Goal: Navigation & Orientation: Find specific page/section

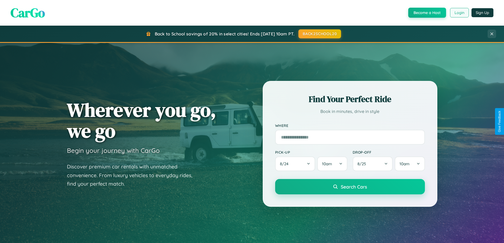
click at [459, 13] on button "Login" at bounding box center [459, 13] width 19 height 10
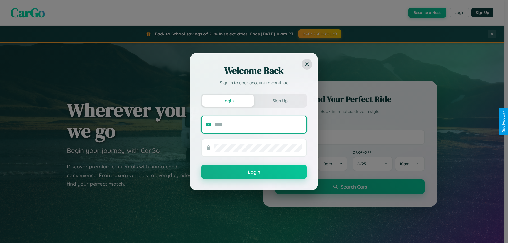
click at [258, 124] on input "text" at bounding box center [259, 124] width 88 height 8
type input "**********"
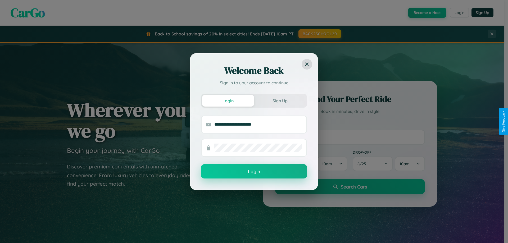
click at [254, 172] on button "Login" at bounding box center [254, 171] width 106 height 14
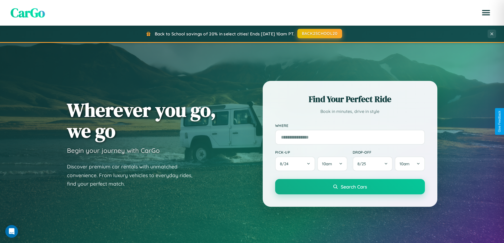
click at [320, 34] on button "BACK2SCHOOL20" at bounding box center [320, 34] width 45 height 10
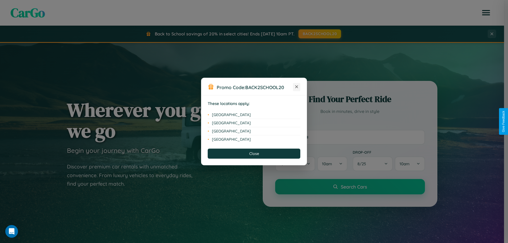
click at [297, 87] on icon at bounding box center [297, 87] width 3 height 3
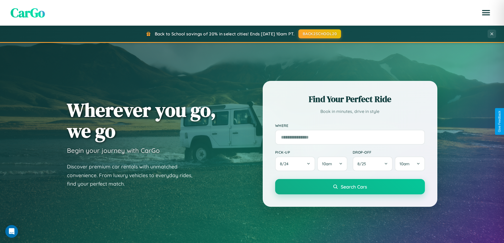
scroll to position [364, 0]
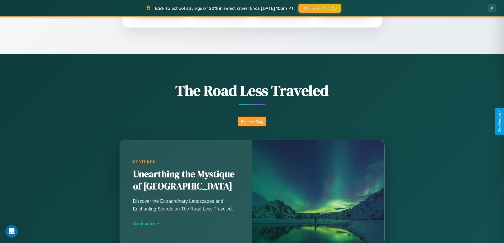
click at [252, 122] on button "Explore Blog" at bounding box center [252, 122] width 28 height 10
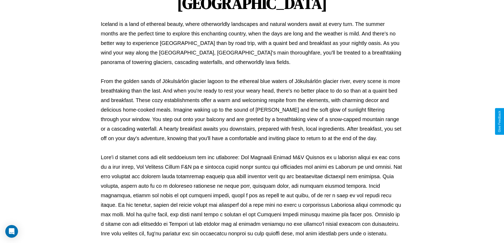
scroll to position [171, 0]
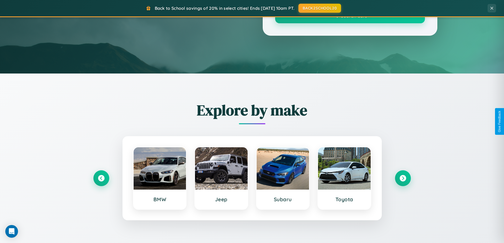
scroll to position [364, 0]
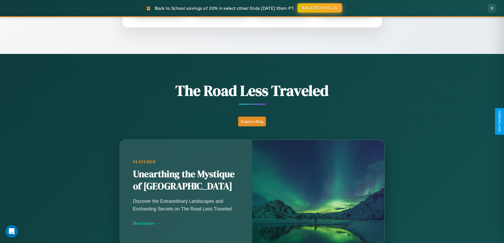
click at [320, 8] on button "BACK2SCHOOL20" at bounding box center [320, 8] width 45 height 10
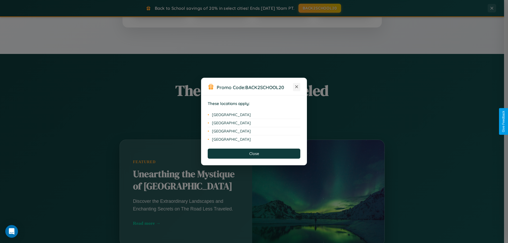
click at [297, 87] on icon at bounding box center [297, 87] width 3 height 3
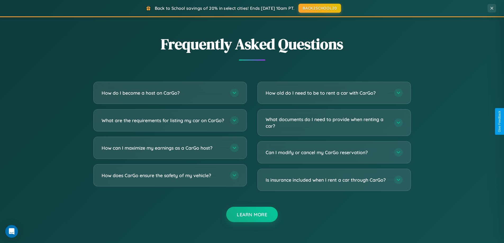
scroll to position [1019, 0]
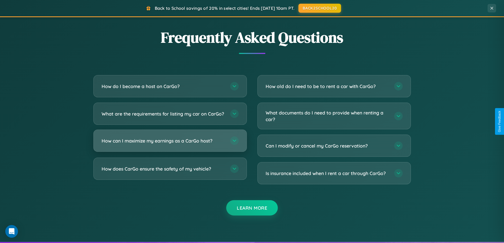
click at [170, 144] on h3 "How can I maximize my earnings as a CarGo host?" at bounding box center [163, 141] width 123 height 7
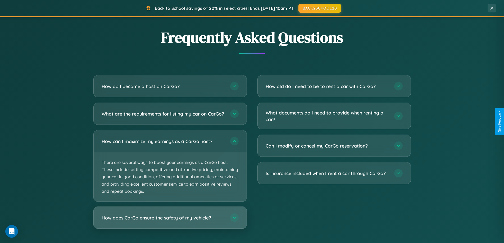
click at [170, 221] on h3 "How does CarGo ensure the safety of my vehicle?" at bounding box center [163, 218] width 123 height 7
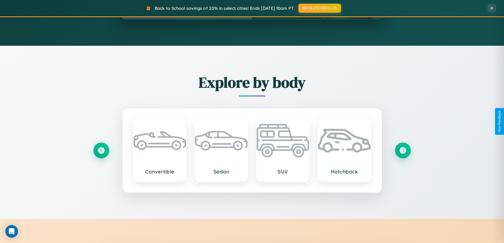
scroll to position [228, 0]
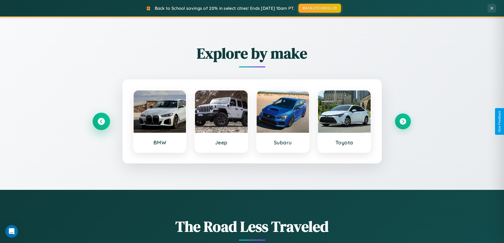
click at [101, 122] on icon at bounding box center [101, 121] width 7 height 7
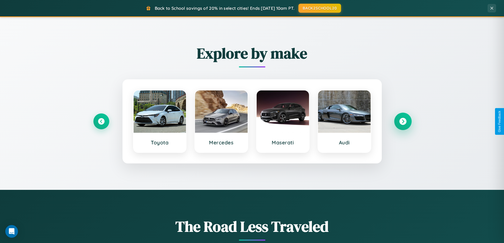
click at [403, 122] on icon at bounding box center [403, 121] width 7 height 7
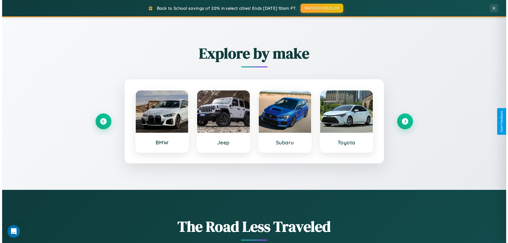
scroll to position [0, 0]
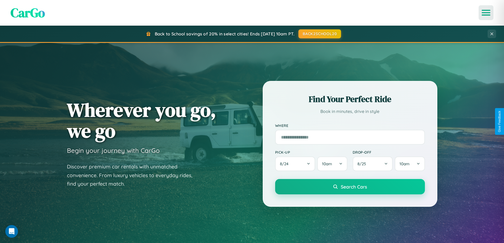
click at [486, 13] on icon "Open menu" at bounding box center [487, 12] width 8 height 5
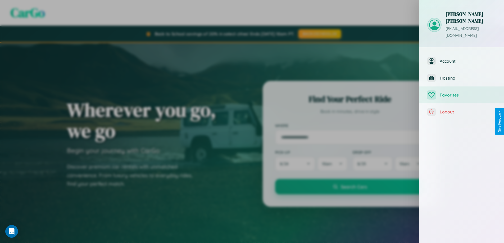
click at [462, 92] on span "Favorites" at bounding box center [468, 94] width 56 height 5
